Goal: Transaction & Acquisition: Subscribe to service/newsletter

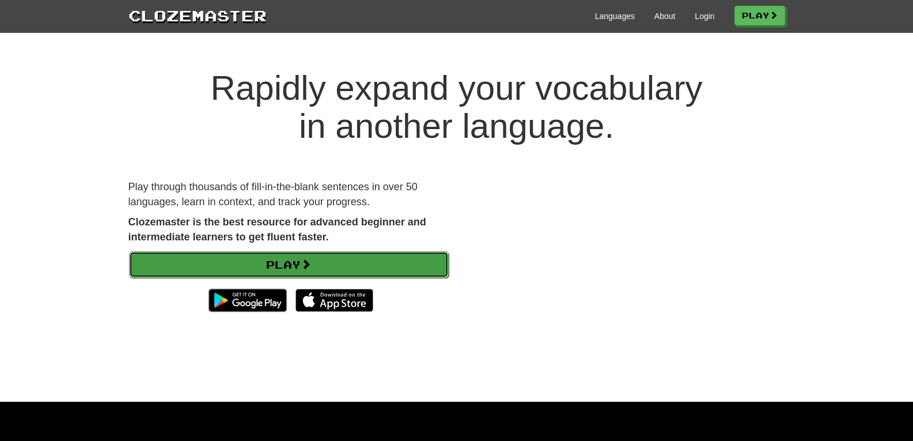
click at [316, 270] on link "Play" at bounding box center [289, 264] width 320 height 27
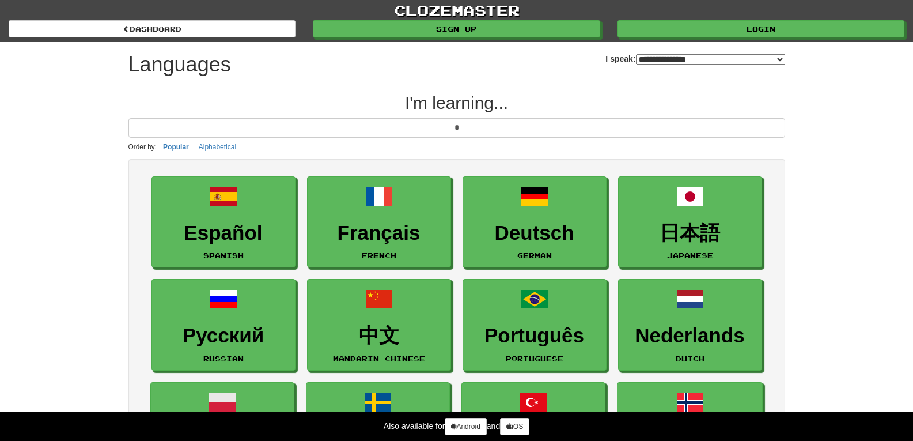
select select "*******"
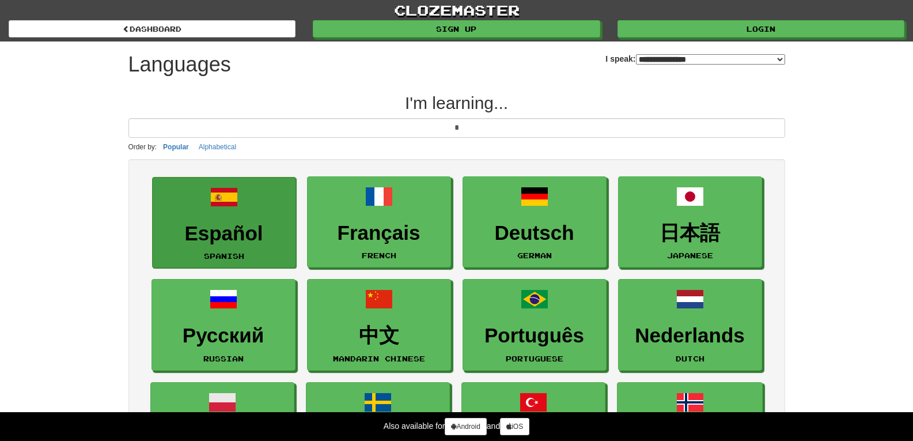
type input "*"
click at [225, 245] on link "Español Spanish" at bounding box center [224, 223] width 144 height 92
